Goal: Information Seeking & Learning: Learn about a topic

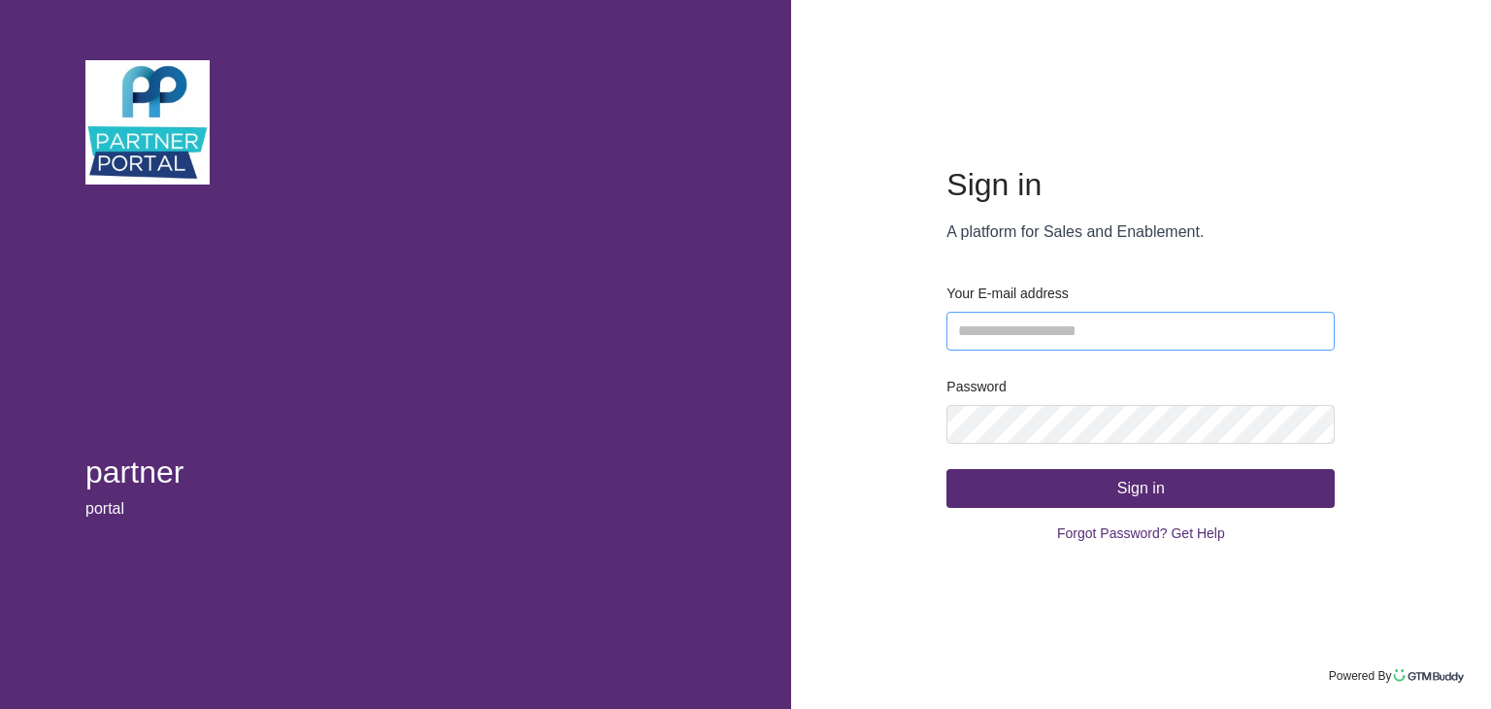
click at [1034, 322] on input "email" at bounding box center [1140, 331] width 388 height 39
type input "**********"
click at [1102, 505] on button "Sign in" at bounding box center [1140, 488] width 388 height 39
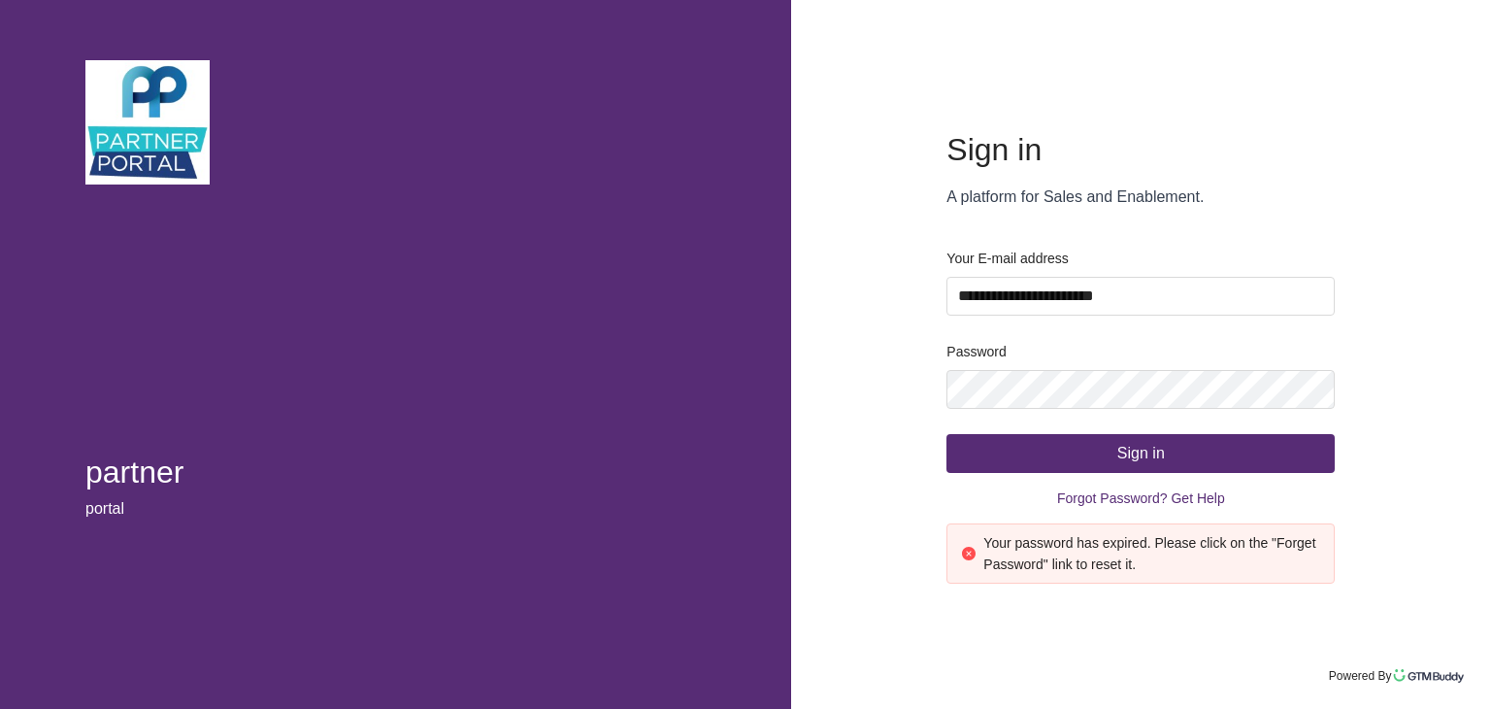
click at [881, 378] on div "**********" at bounding box center [1141, 354] width 700 height 709
click at [1138, 499] on span "Forgot Password? Get Help" at bounding box center [1141, 497] width 168 height 29
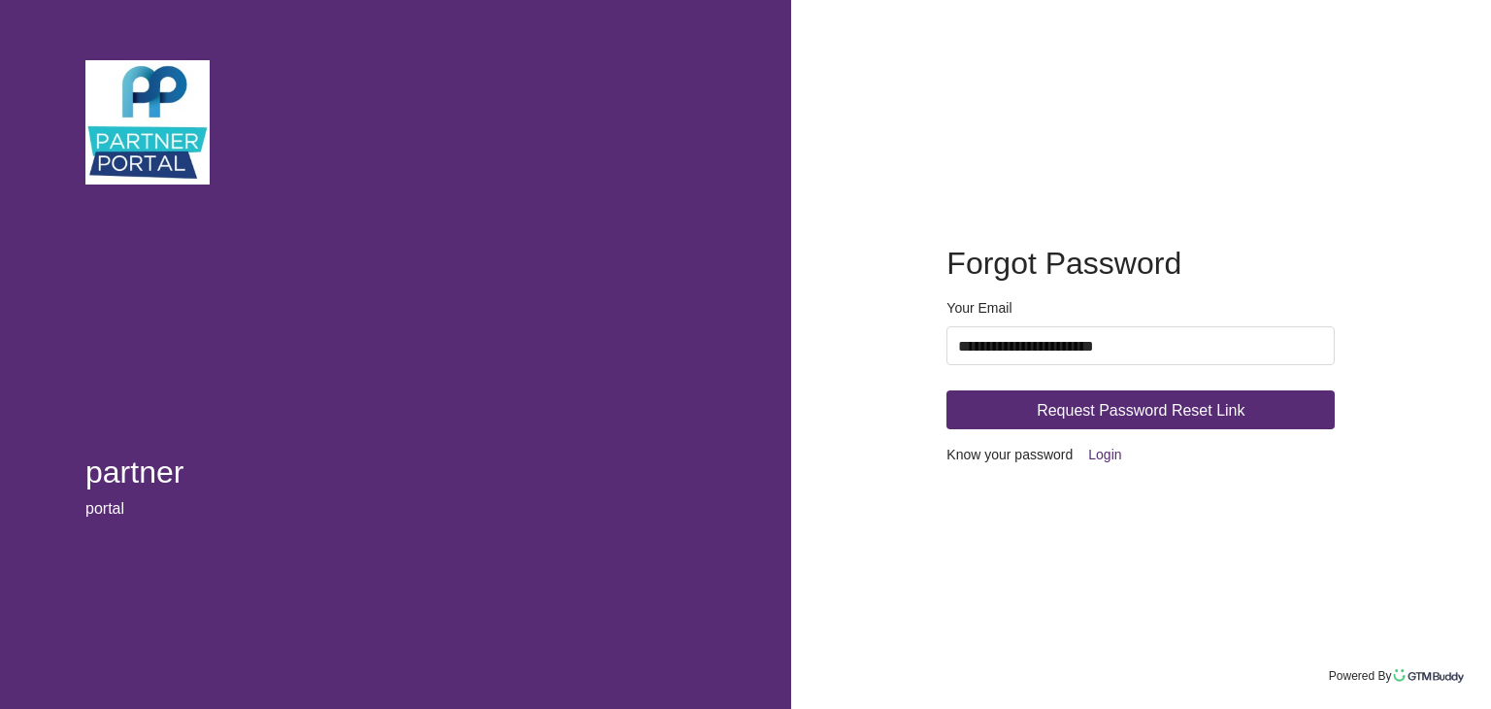
click at [1099, 419] on span "Request Password Reset Link" at bounding box center [1141, 410] width 208 height 24
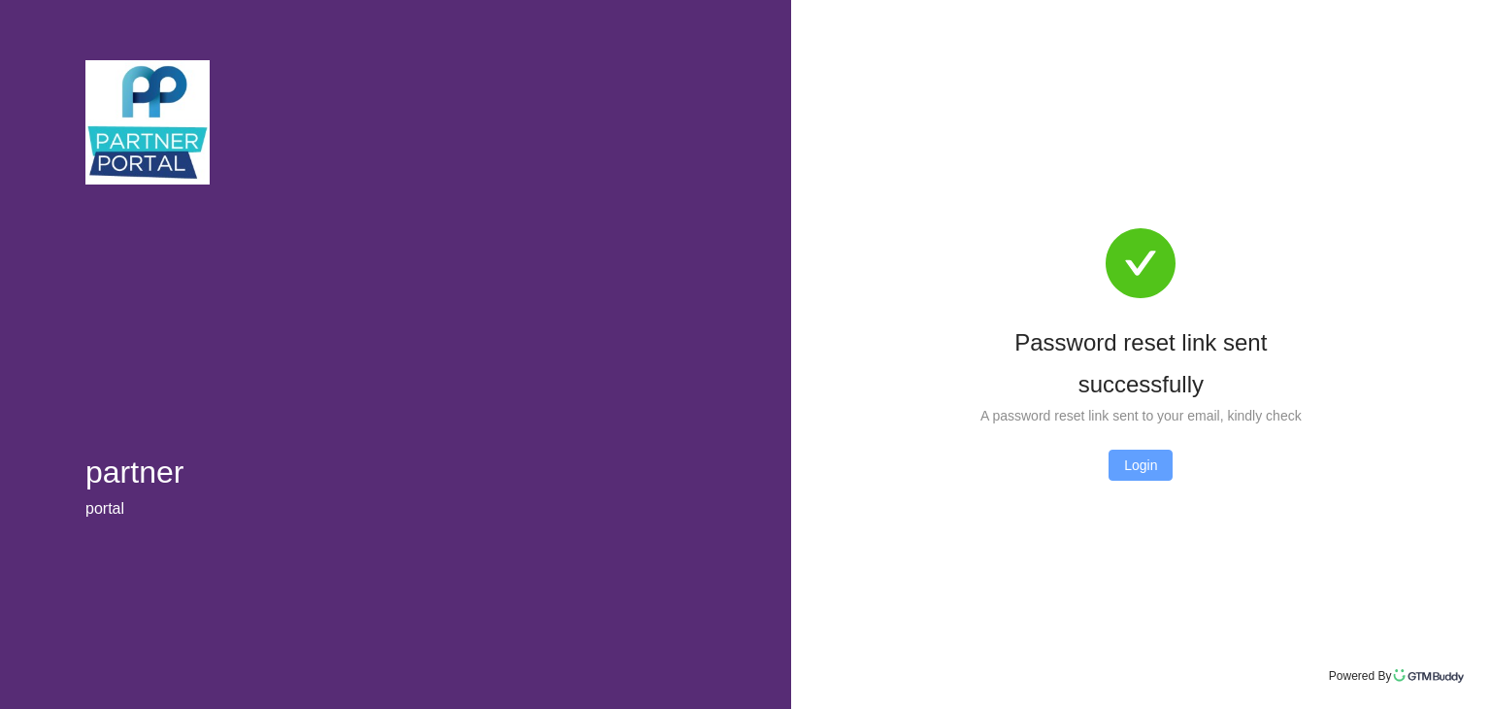
click at [1145, 459] on span "Login" at bounding box center [1140, 464] width 33 height 21
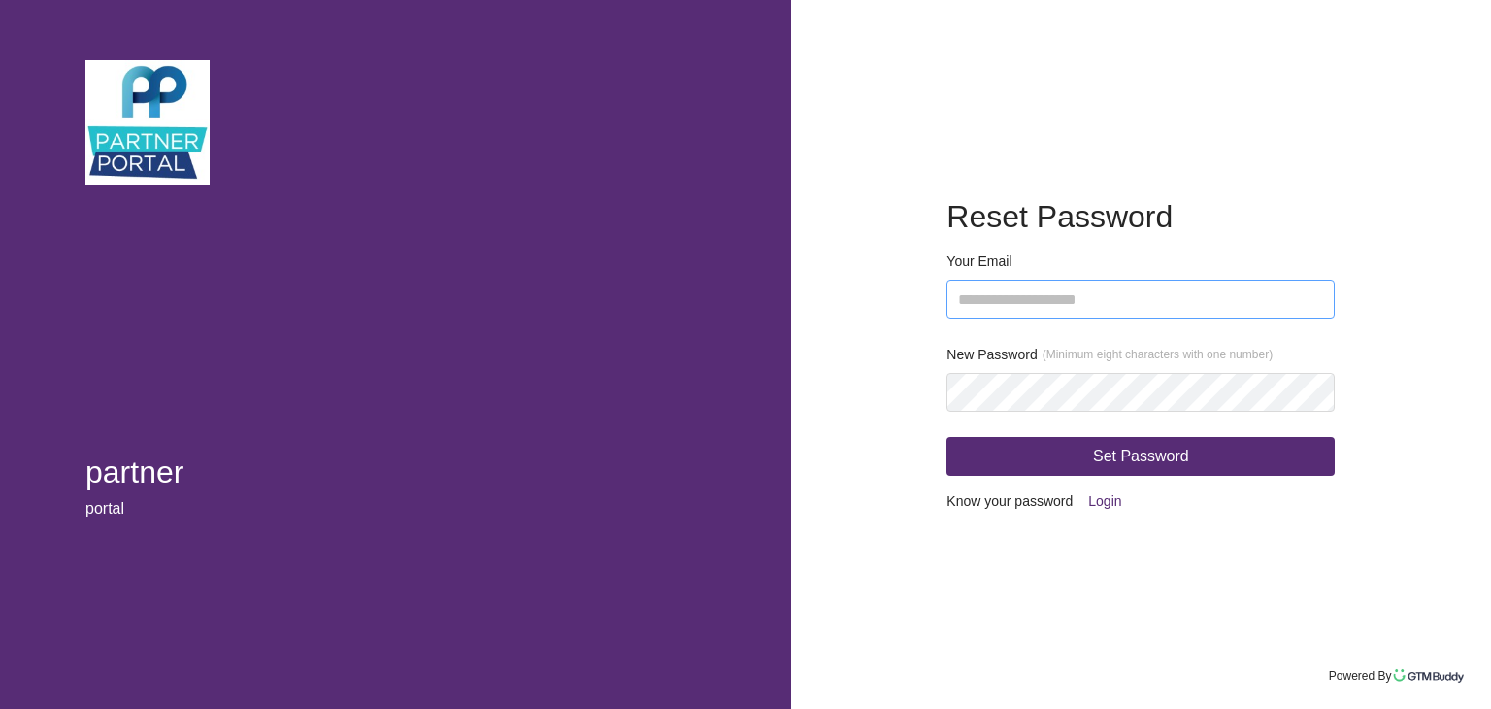
click at [1048, 295] on input "email" at bounding box center [1140, 299] width 388 height 39
type input "**********"
click at [593, 347] on div "**********" at bounding box center [745, 354] width 1491 height 709
click at [1010, 482] on form "**********" at bounding box center [1140, 354] width 388 height 324
click at [1017, 464] on button "Set Password" at bounding box center [1140, 456] width 388 height 39
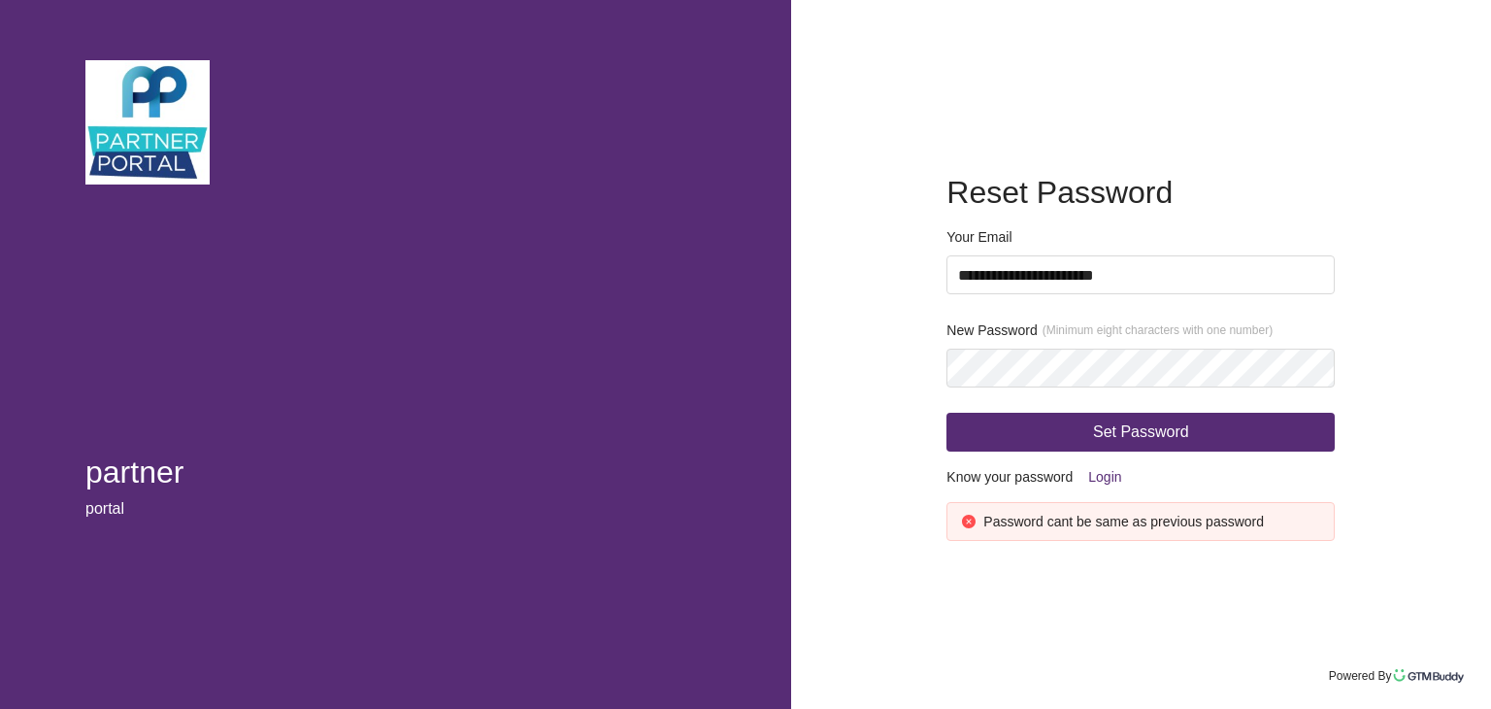
click at [998, 422] on button "Set Password" at bounding box center [1140, 432] width 388 height 39
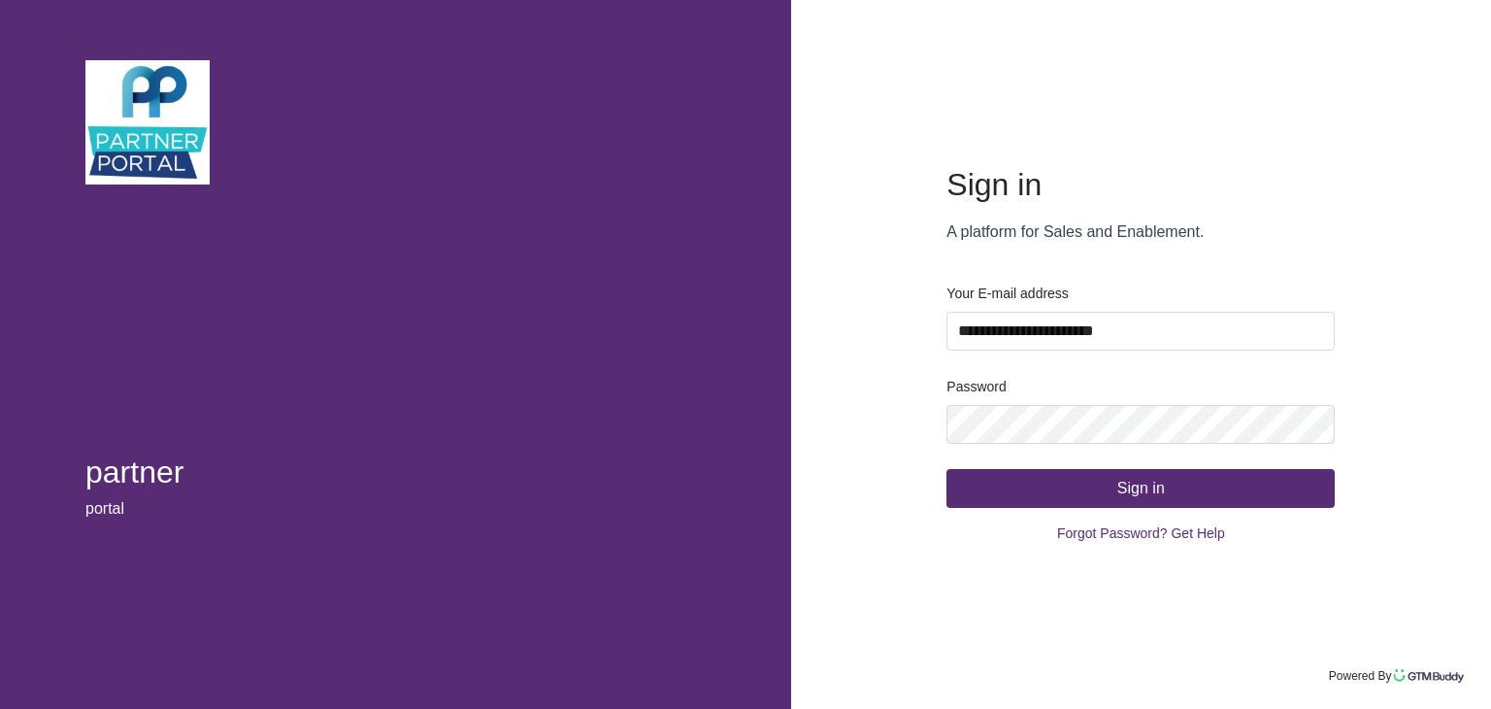
click at [1106, 488] on button "Sign in" at bounding box center [1140, 488] width 388 height 39
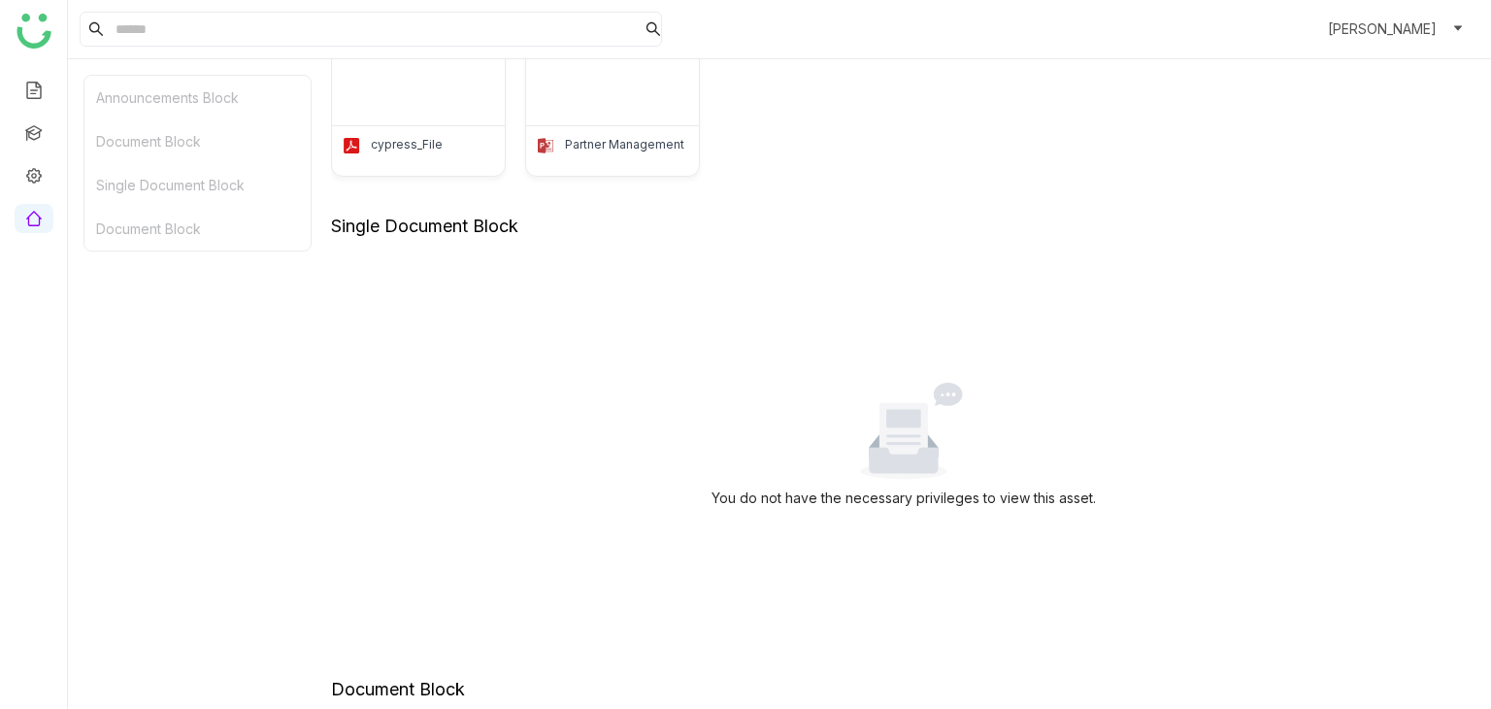
scroll to position [294, 0]
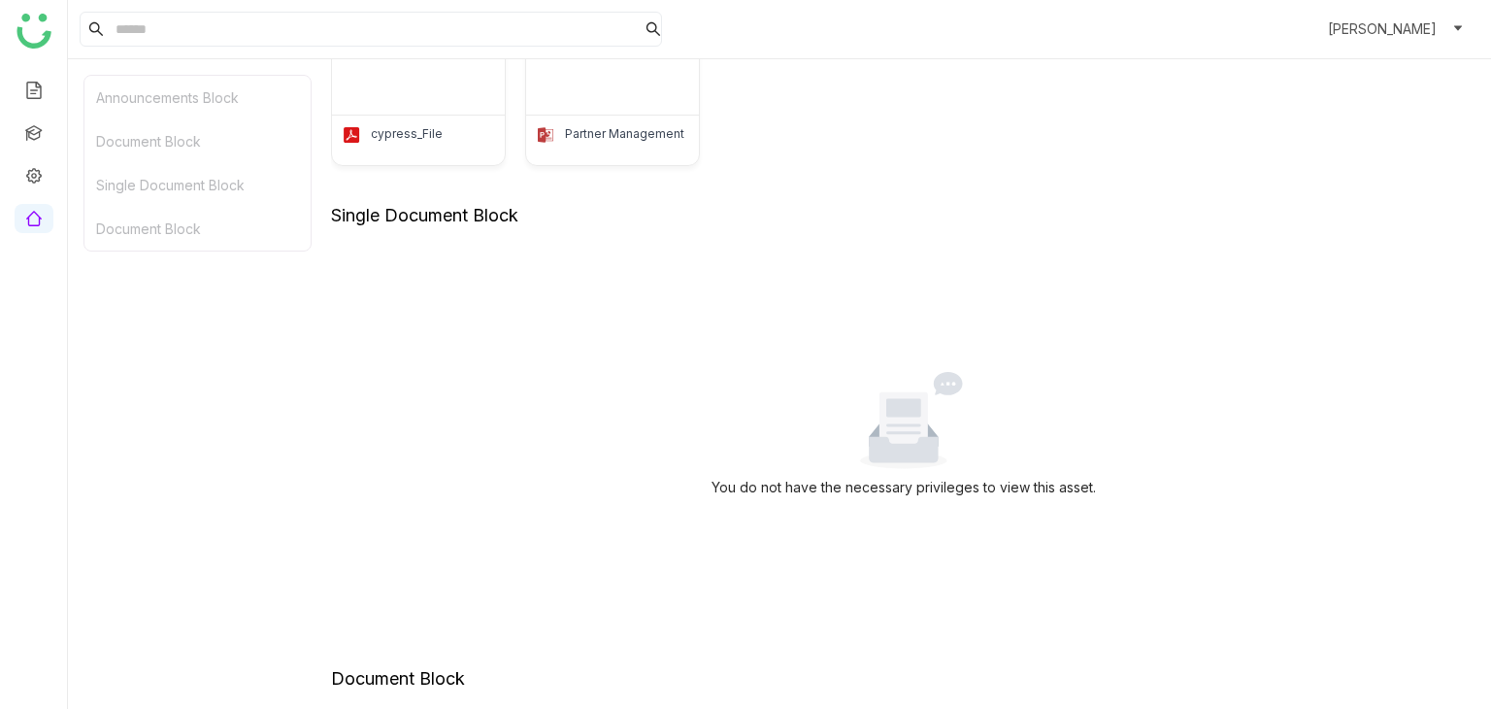
click at [19, 106] on ul at bounding box center [33, 154] width 67 height 184
click at [34, 126] on link at bounding box center [33, 131] width 17 height 17
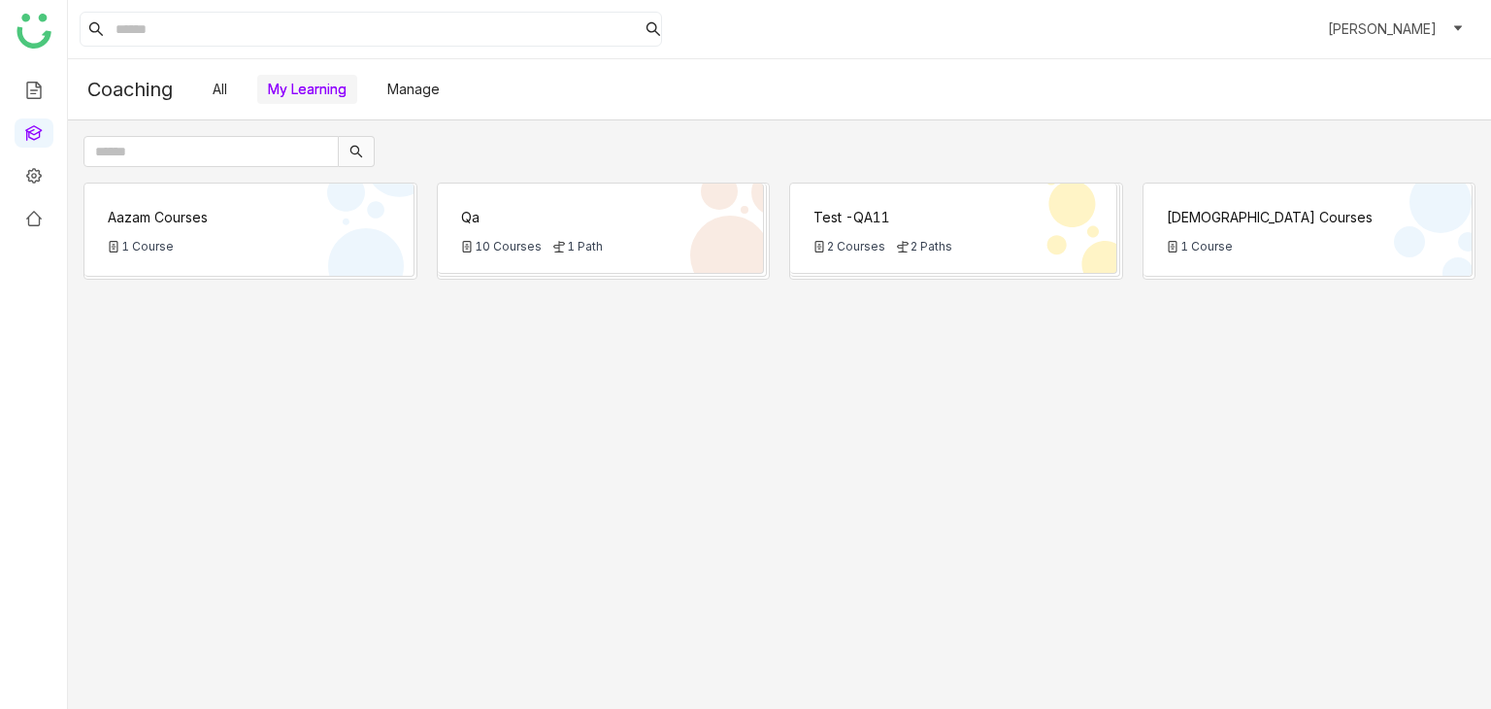
click at [558, 241] on icon at bounding box center [559, 247] width 12 height 12
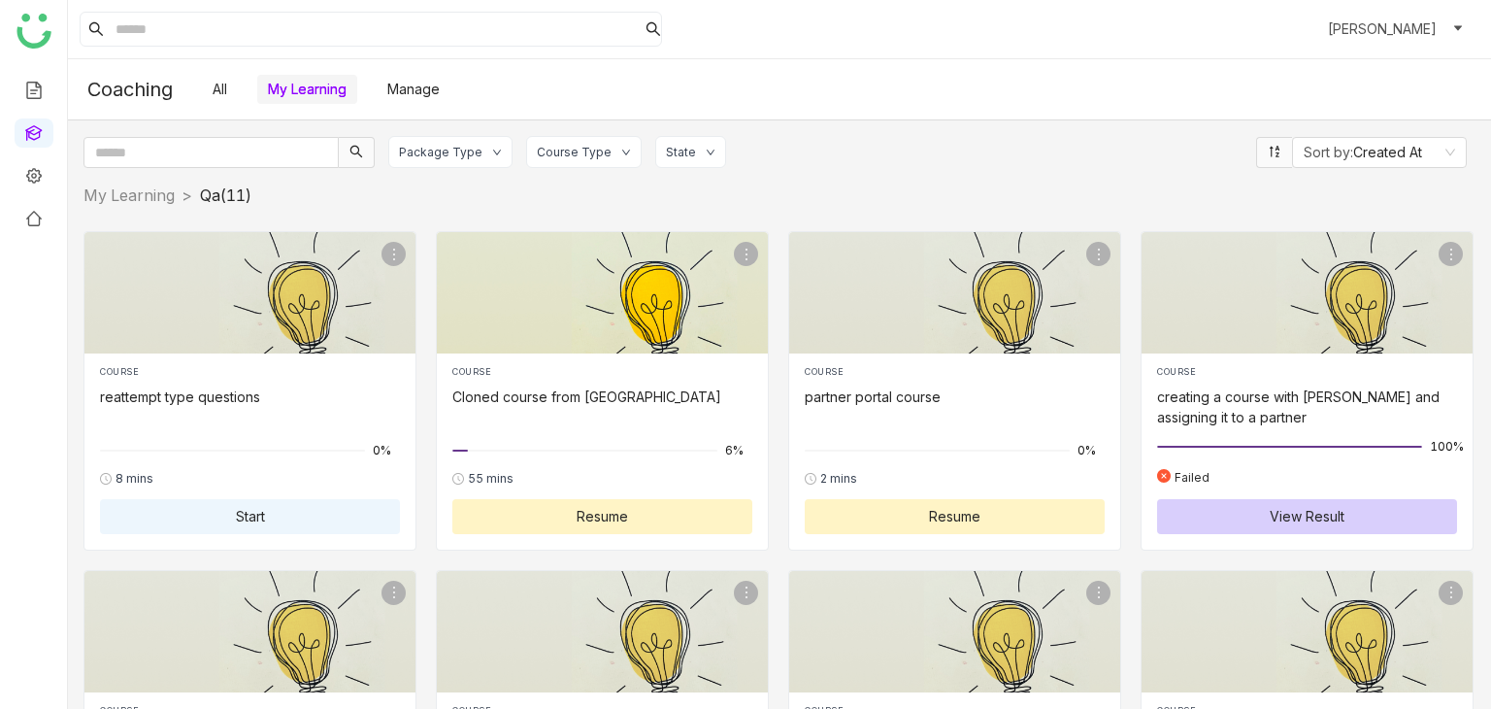
click at [568, 407] on div "COURSE Cloned course from azam 6% 55 mins Resume" at bounding box center [602, 449] width 300 height 169
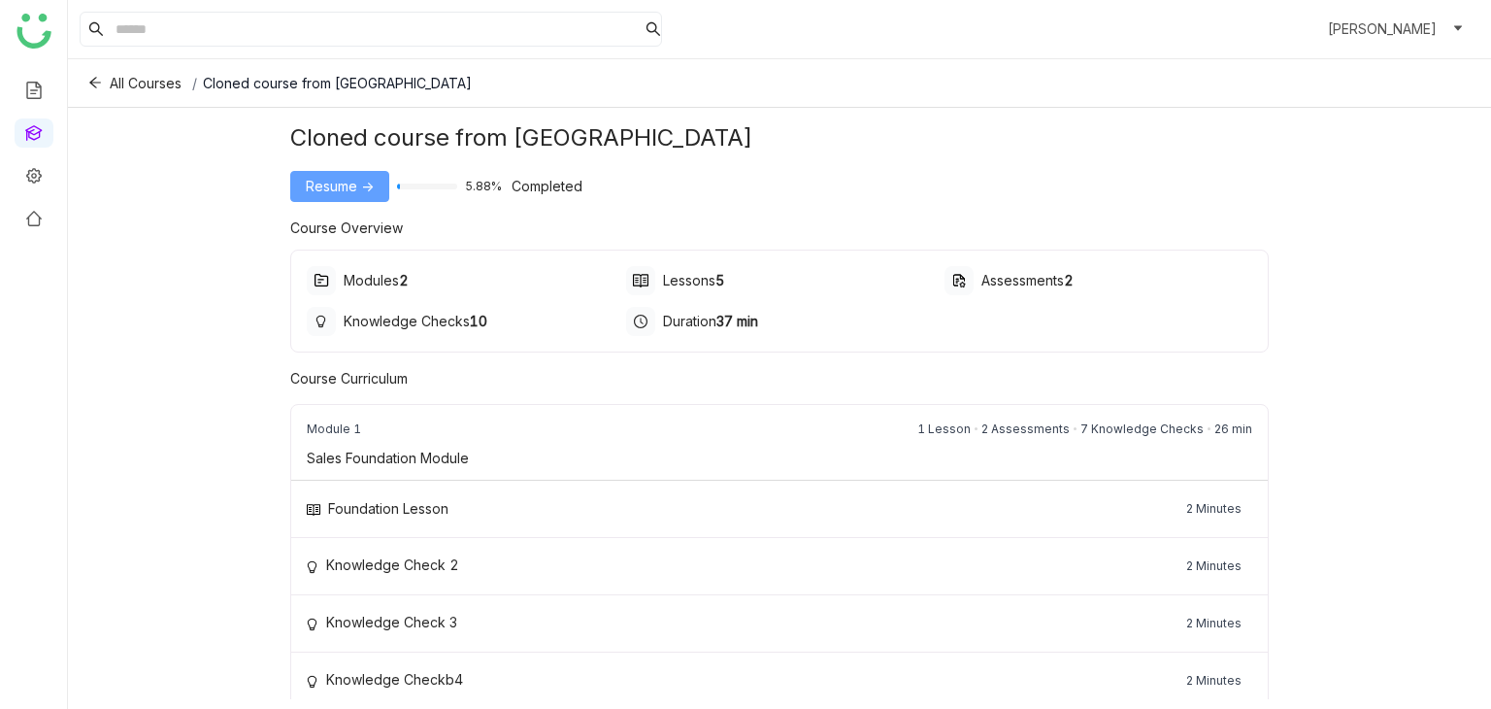
click at [336, 182] on span "Resume ->" at bounding box center [340, 186] width 68 height 21
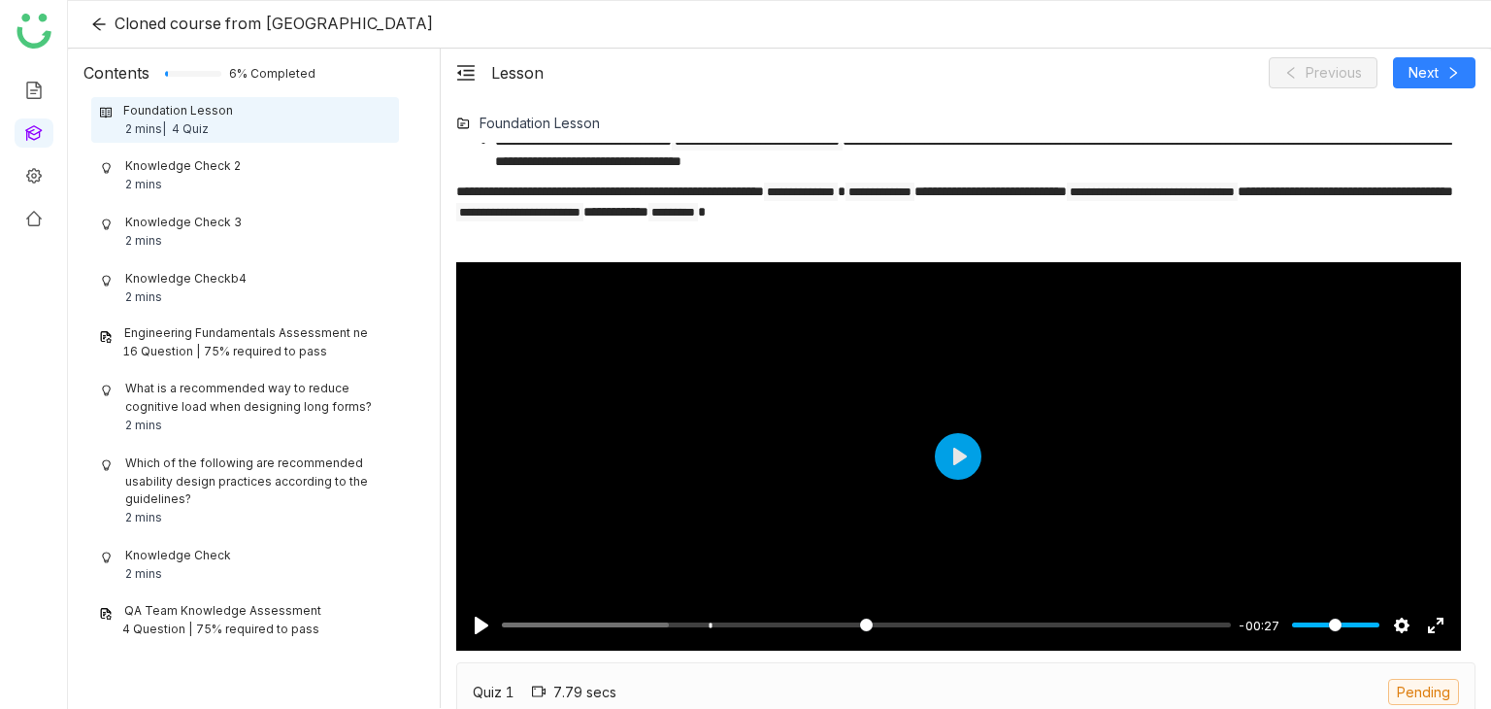
scroll to position [879, 0]
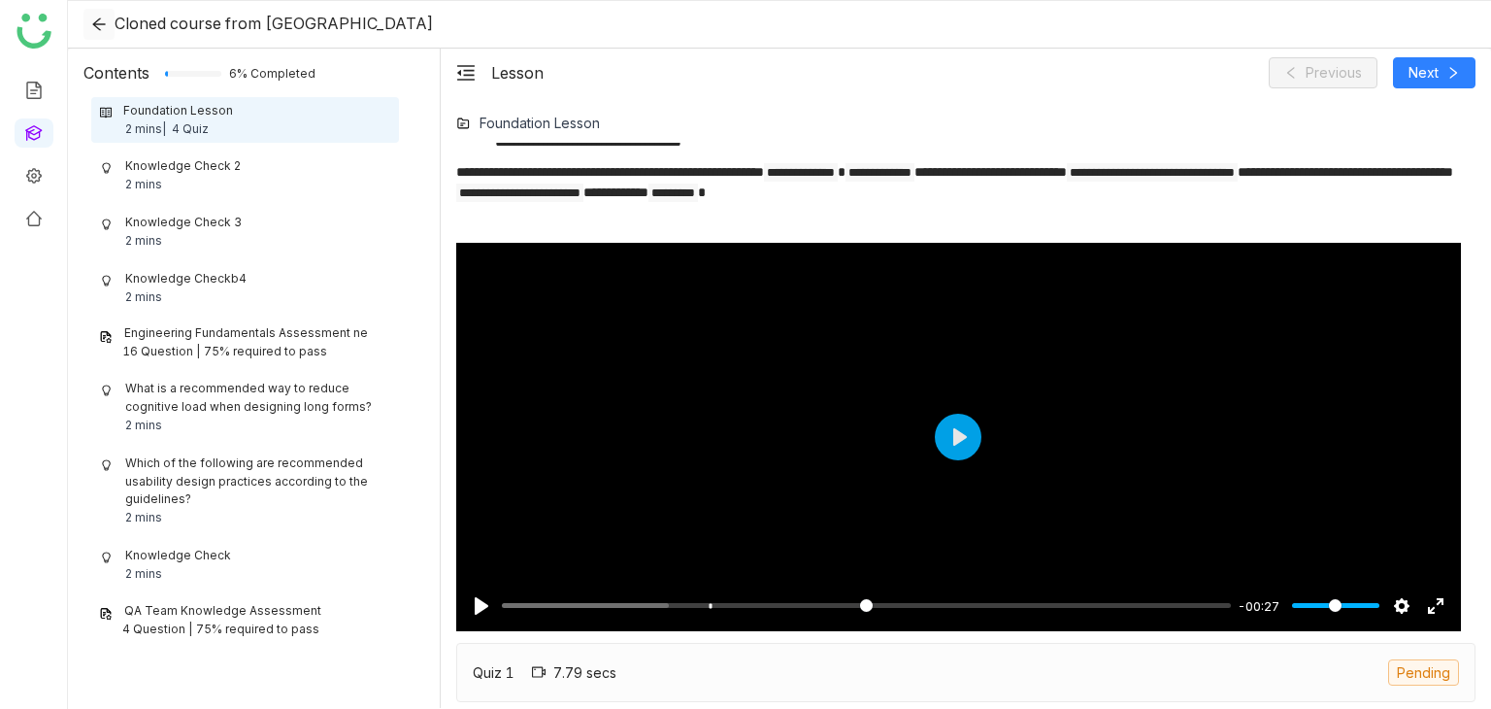
click at [95, 27] on icon at bounding box center [99, 25] width 16 height 16
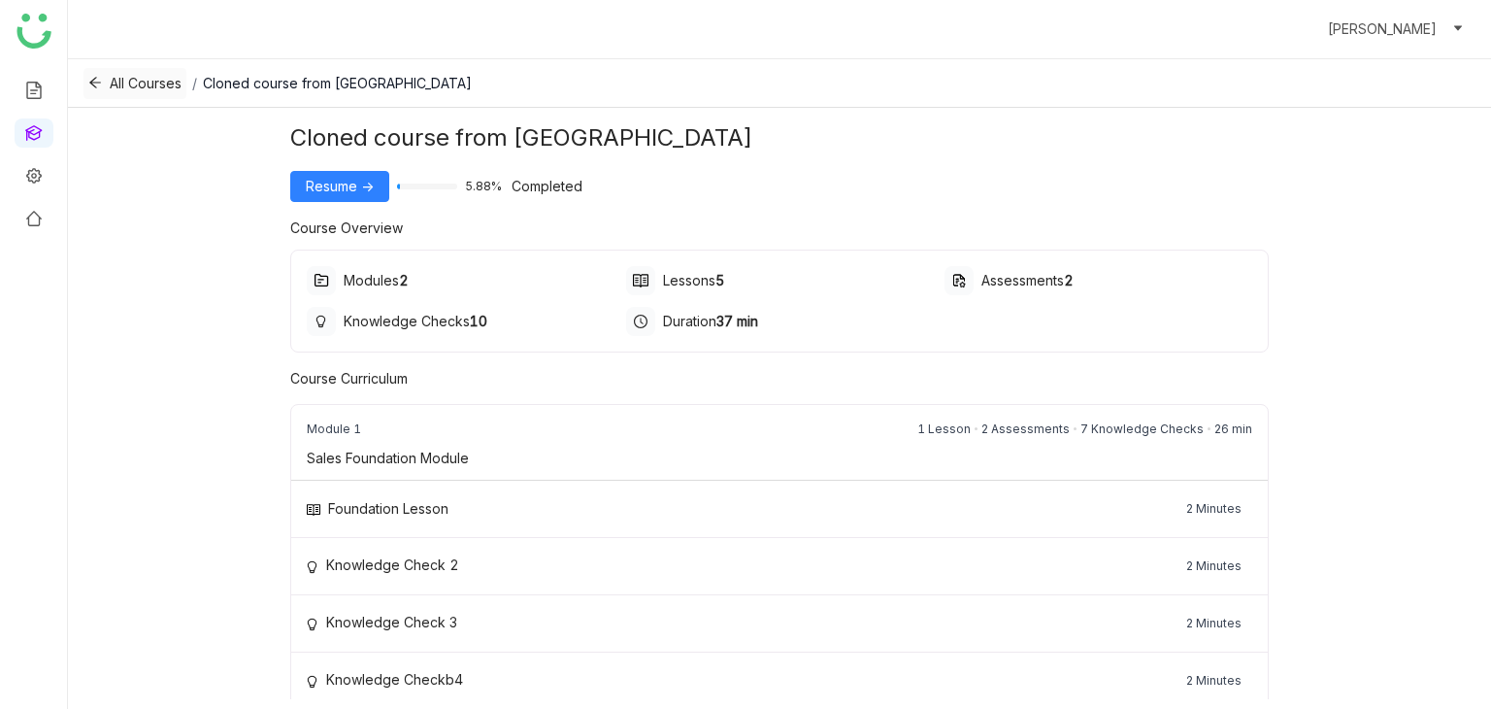
click at [100, 85] on icon at bounding box center [95, 83] width 14 height 14
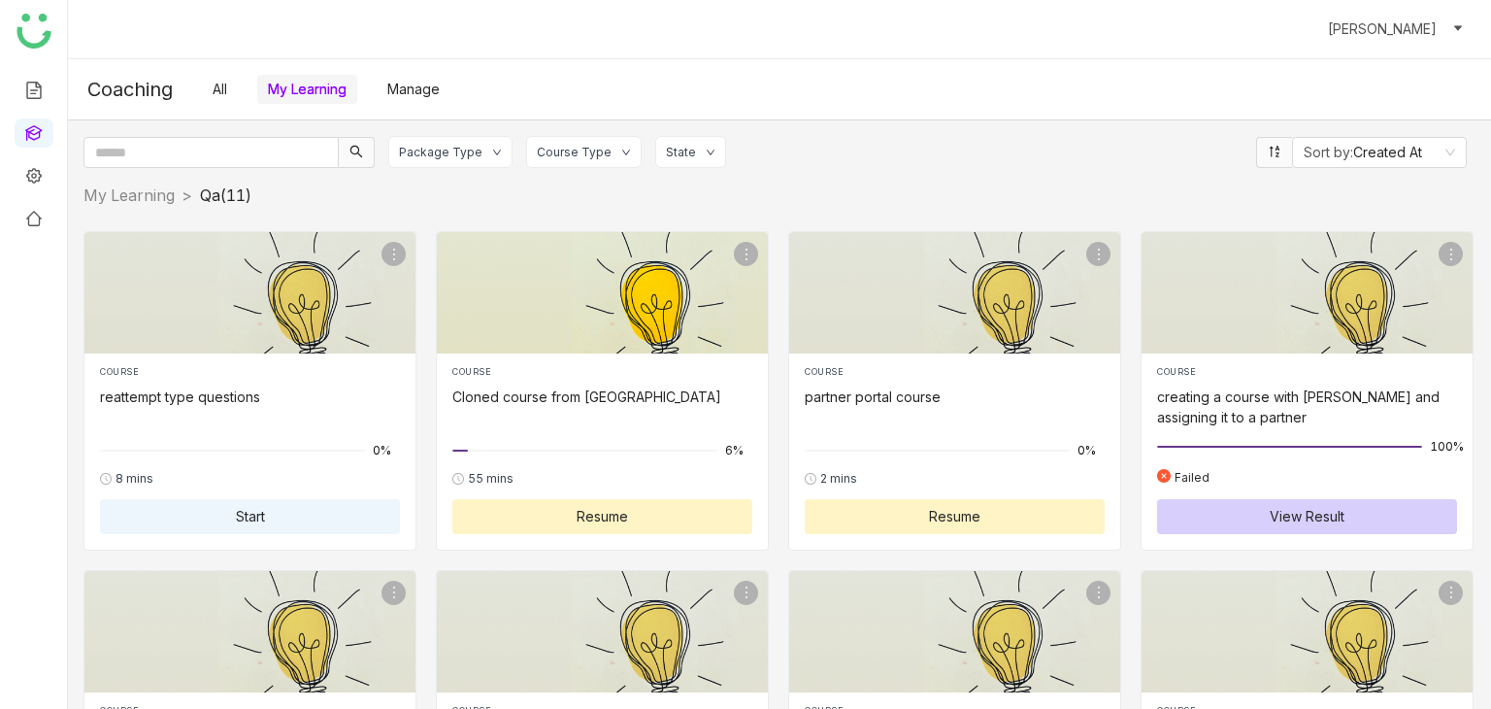
click at [580, 424] on div "COURSE Cloned course from azam 6% 55 mins Resume" at bounding box center [602, 449] width 300 height 169
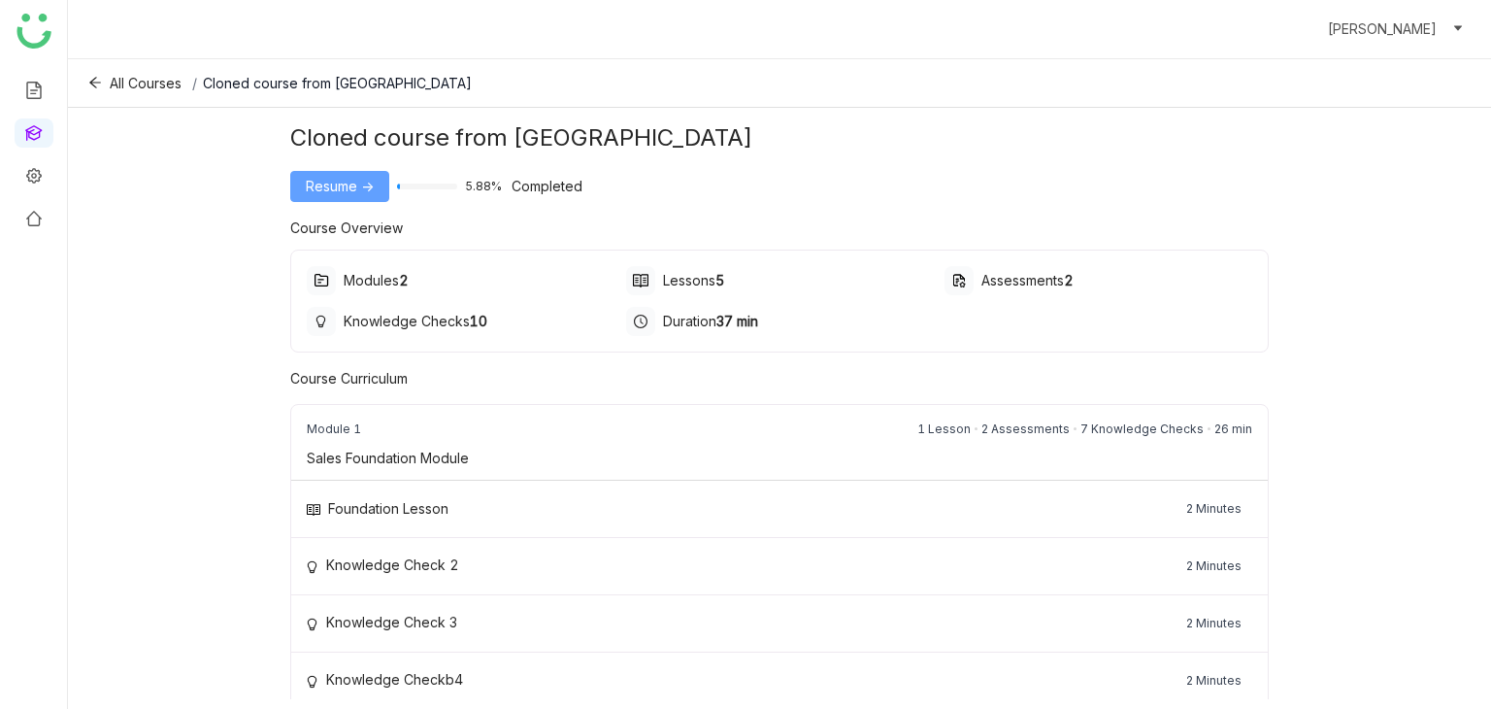
click at [357, 196] on button "Resume ->" at bounding box center [339, 186] width 99 height 31
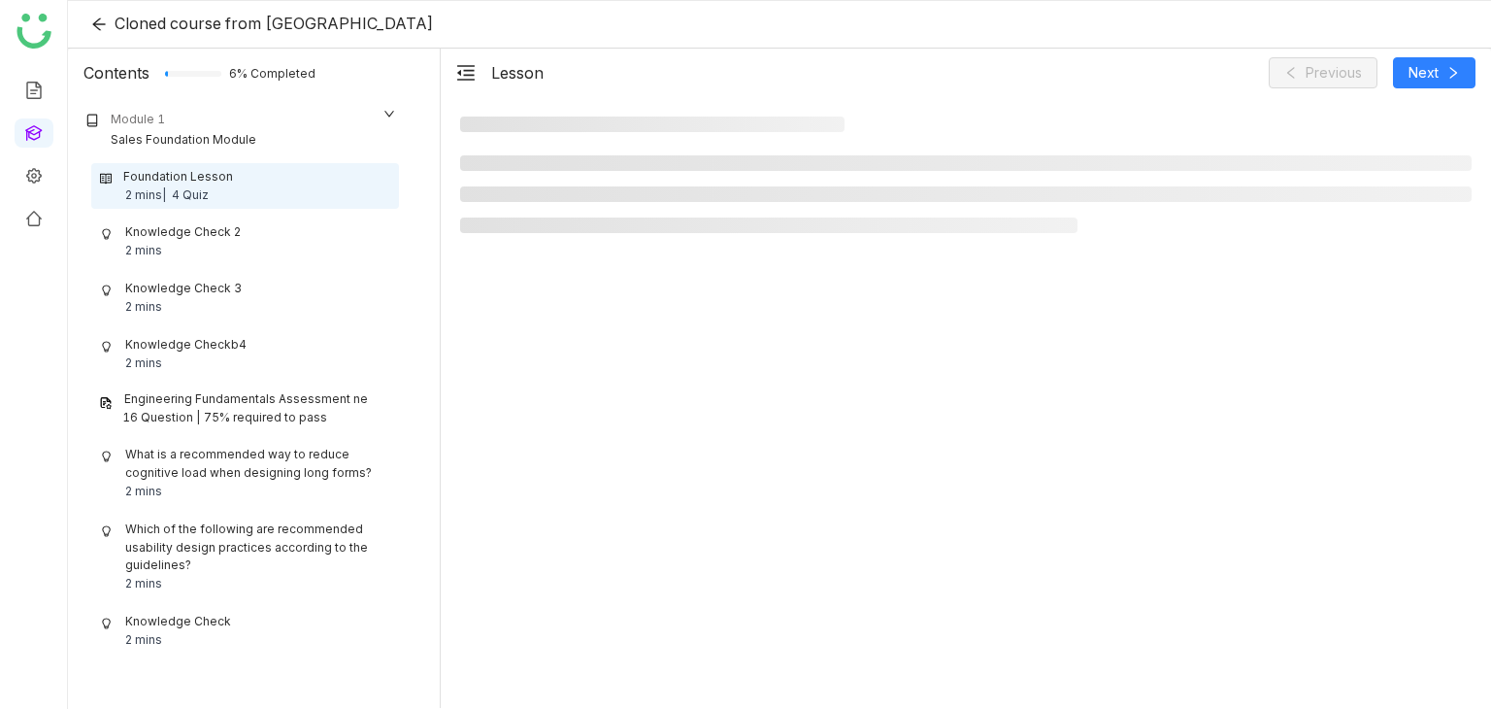
scroll to position [66, 0]
